Goal: Information Seeking & Learning: Learn about a topic

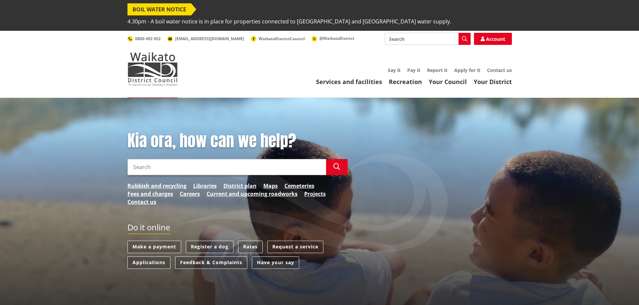
click at [400, 33] on input "Search" at bounding box center [427, 39] width 86 height 12
type input "property information"
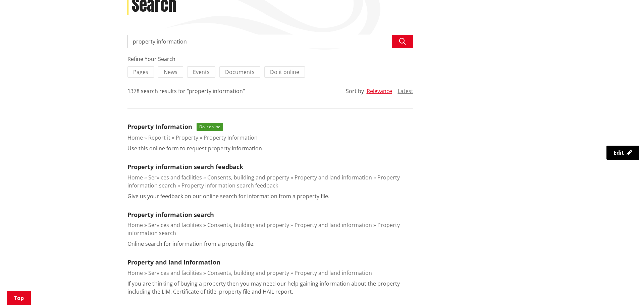
scroll to position [134, 0]
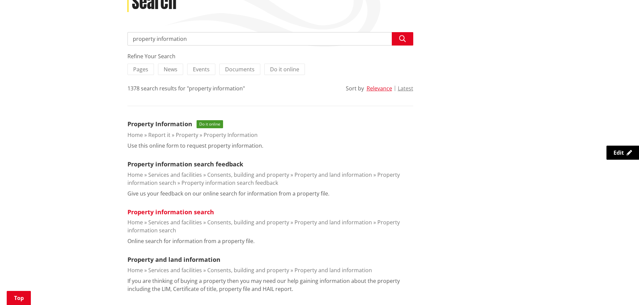
click at [211, 208] on link "Property information search" at bounding box center [170, 212] width 86 height 8
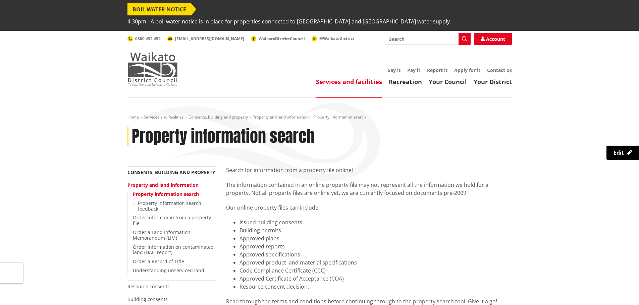
click at [157, 60] on img at bounding box center [152, 69] width 50 height 34
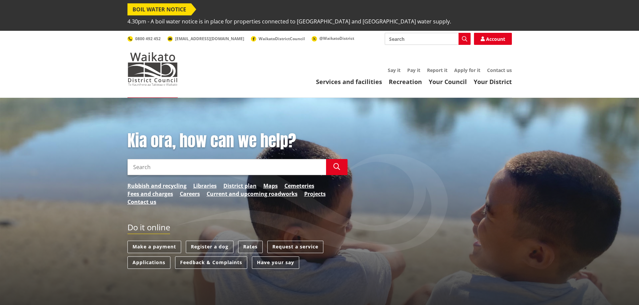
click at [172, 159] on input "Search" at bounding box center [226, 167] width 198 height 16
click at [273, 159] on input "Search" at bounding box center [226, 167] width 198 height 16
click at [337, 164] on icon "button" at bounding box center [336, 167] width 7 height 7
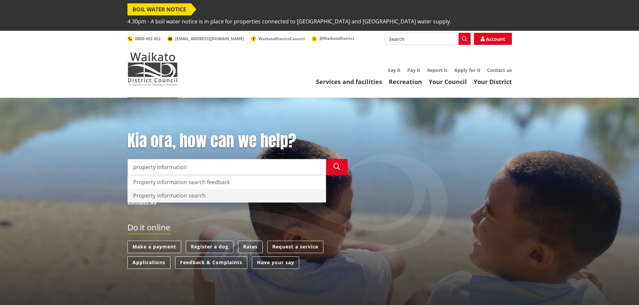
click at [195, 189] on div "Property information search" at bounding box center [227, 195] width 198 height 13
type input "Property information search"
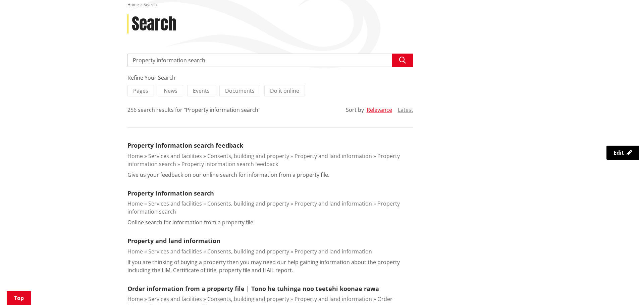
scroll to position [101, 0]
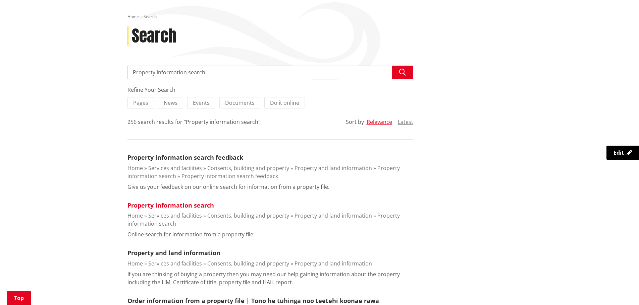
click at [197, 201] on link "Property information search" at bounding box center [170, 205] width 86 height 8
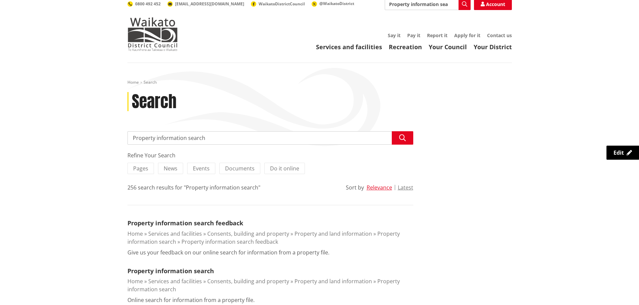
scroll to position [34, 0]
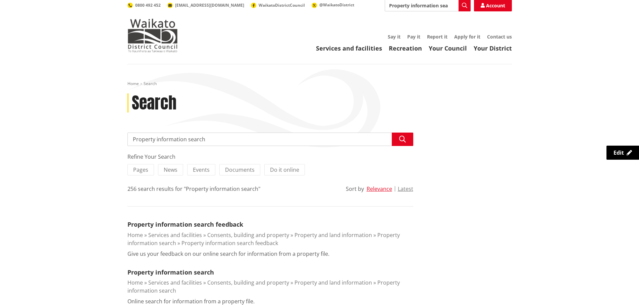
click at [210, 133] on input "Property information search" at bounding box center [270, 139] width 286 height 13
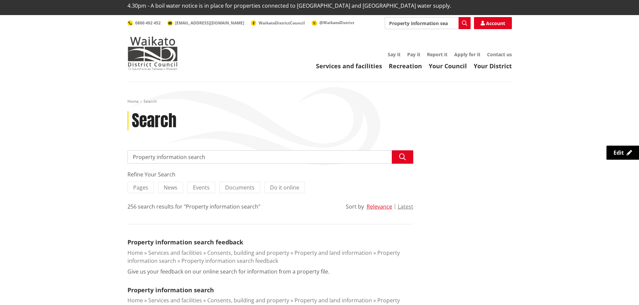
scroll to position [0, 0]
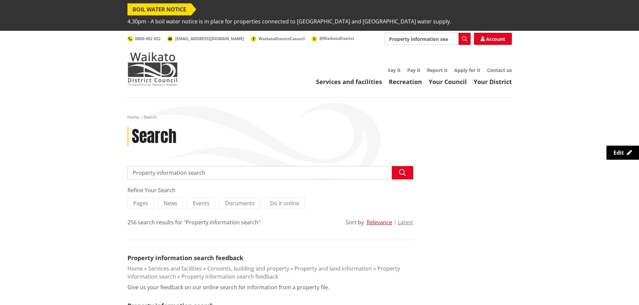
click at [224, 166] on input "Property information search" at bounding box center [270, 172] width 286 height 13
drag, startPoint x: 229, startPoint y: 164, endPoint x: 186, endPoint y: 163, distance: 43.2
click at [186, 166] on input "Property information search" at bounding box center [270, 172] width 286 height 13
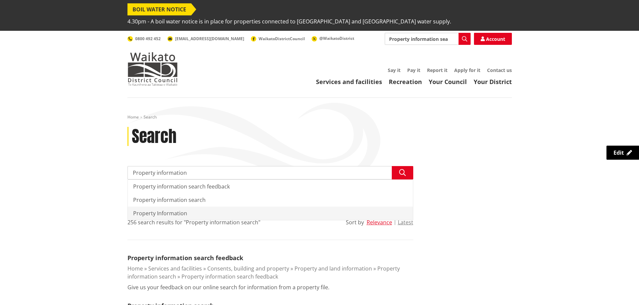
click at [178, 207] on div "Property Information" at bounding box center [270, 213] width 285 height 13
type input "Property Information"
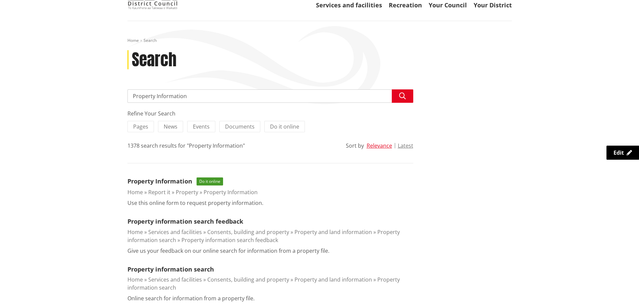
scroll to position [34, 0]
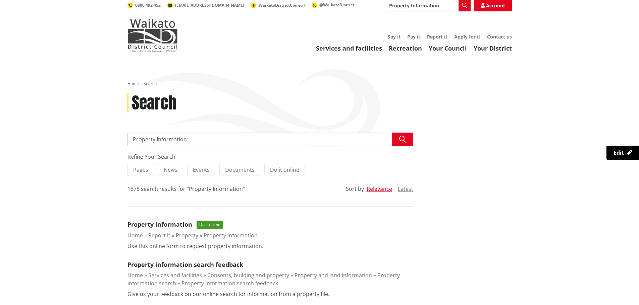
click at [194, 133] on input "Property Information" at bounding box center [270, 139] width 286 height 13
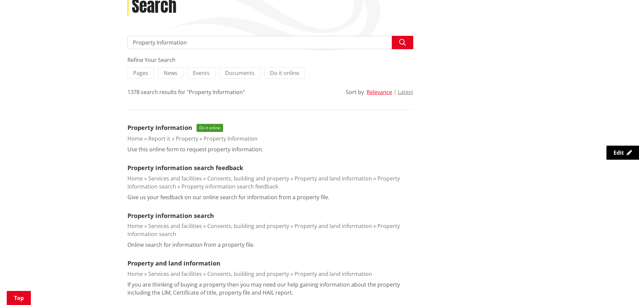
scroll to position [134, 0]
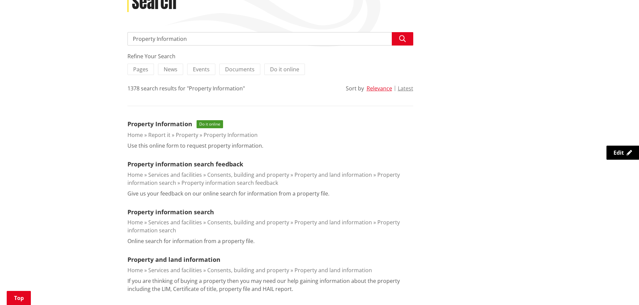
click at [218, 32] on input "Property Information" at bounding box center [270, 38] width 286 height 13
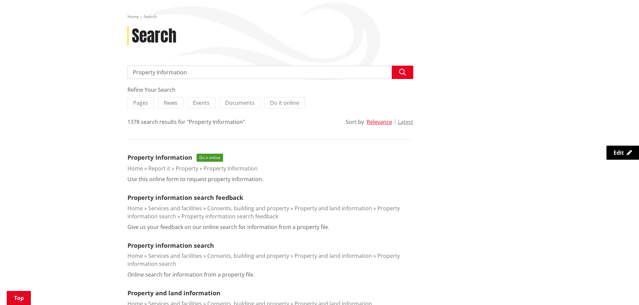
click at [198, 66] on input "Property Information" at bounding box center [270, 72] width 286 height 13
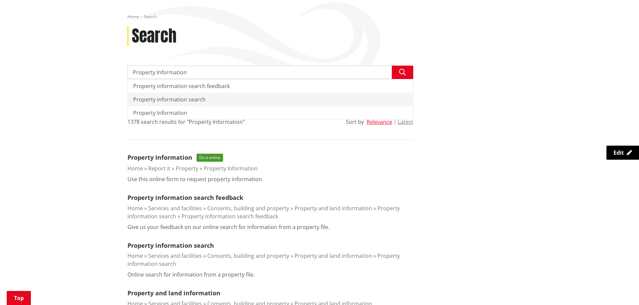
click at [199, 93] on div "Property information search" at bounding box center [270, 99] width 285 height 13
type input "Property information search"
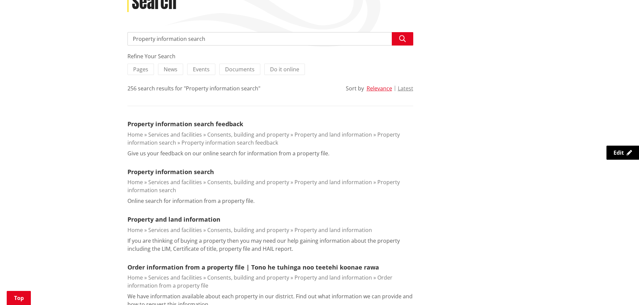
scroll to position [101, 0]
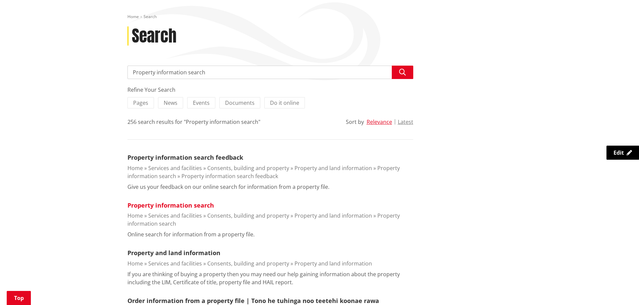
click at [196, 201] on link "Property information search" at bounding box center [170, 205] width 86 height 8
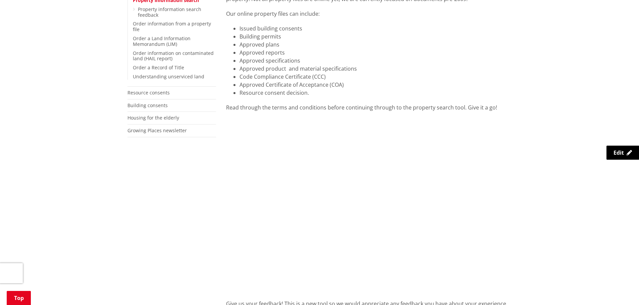
scroll to position [201, 0]
